Goal: Transaction & Acquisition: Purchase product/service

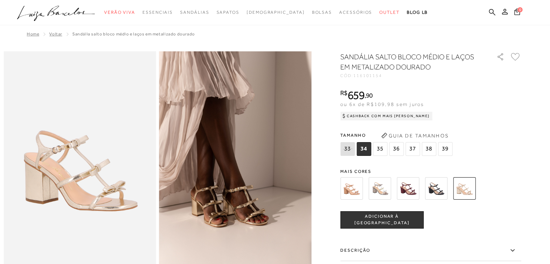
click at [405, 185] on img at bounding box center [408, 188] width 22 height 22
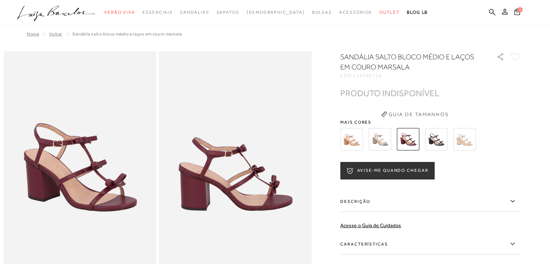
click at [465, 138] on img at bounding box center [464, 139] width 22 height 22
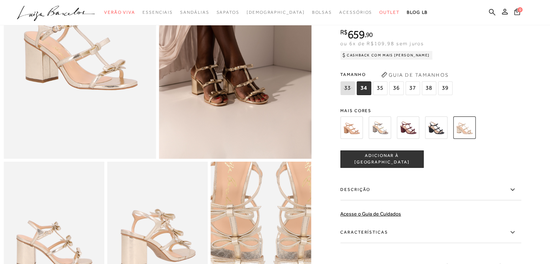
scroll to position [108, 0]
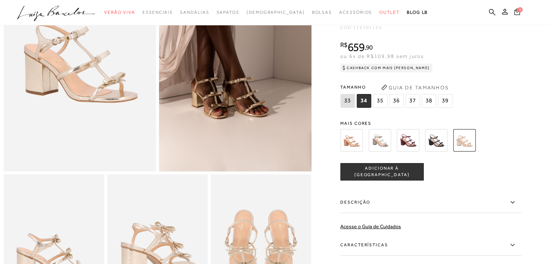
click at [354, 146] on img at bounding box center [351, 140] width 22 height 22
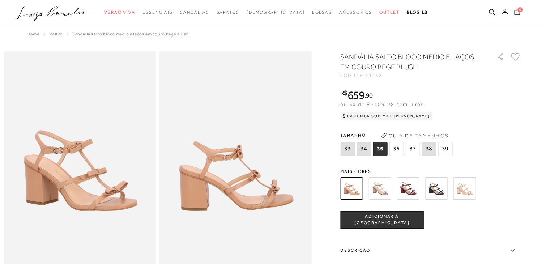
click at [449, 148] on span "39" at bounding box center [445, 149] width 14 height 14
click at [409, 190] on img at bounding box center [408, 188] width 22 height 22
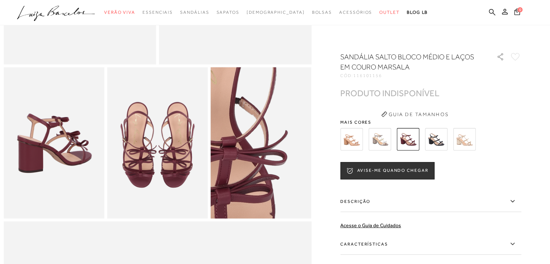
scroll to position [217, 0]
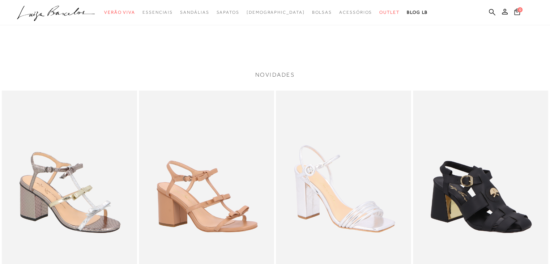
scroll to position [1012, 0]
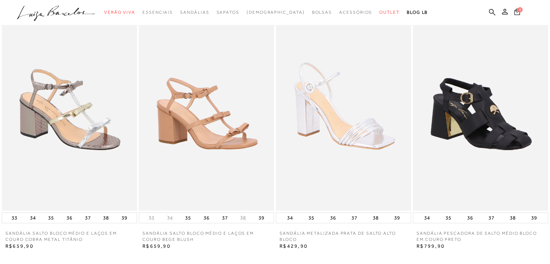
click at [210, 146] on img at bounding box center [206, 109] width 135 height 203
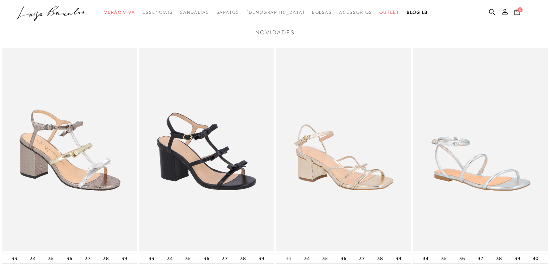
scroll to position [832, 0]
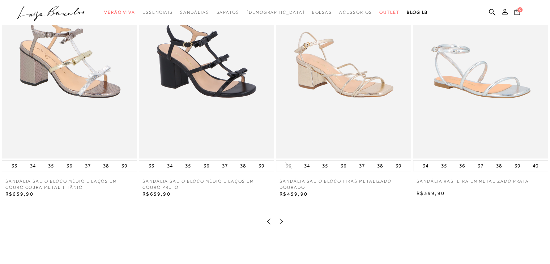
click at [64, 101] on img at bounding box center [69, 57] width 135 height 203
